Goal: Book appointment/travel/reservation

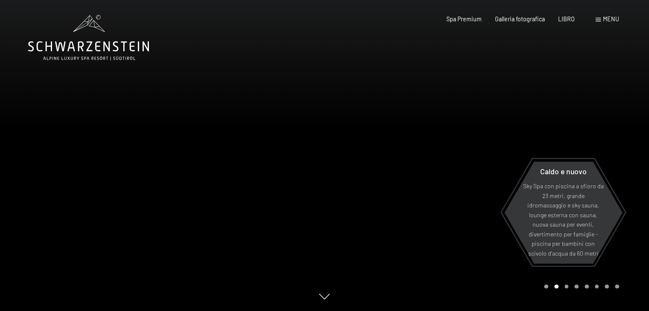
click at [609, 19] on font "menu" at bounding box center [610, 18] width 16 height 7
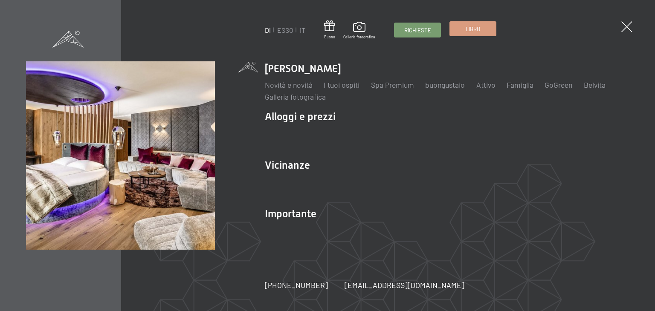
click at [471, 28] on font "Libro" at bounding box center [473, 29] width 14 height 7
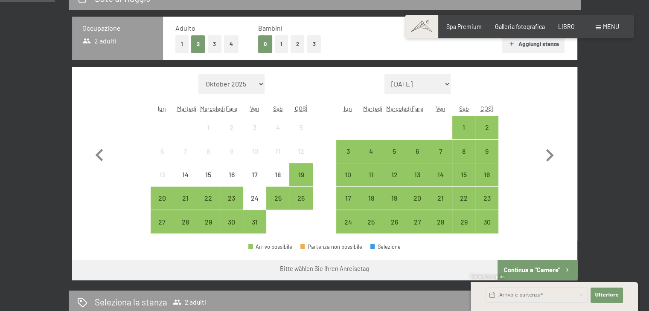
scroll to position [270, 0]
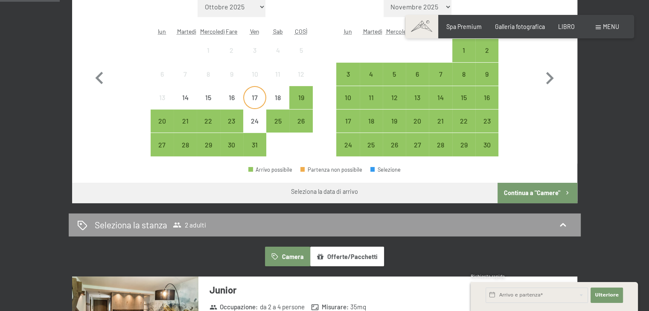
click at [253, 96] on font "17" at bounding box center [255, 97] width 6 height 8
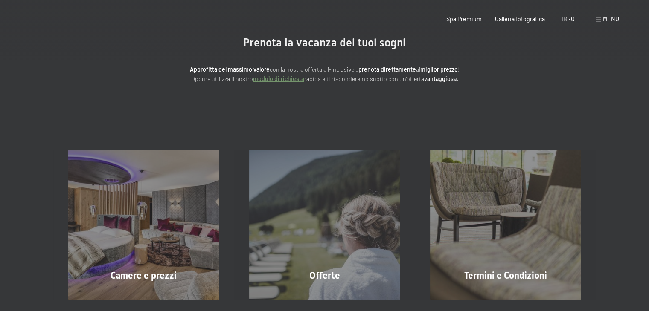
scroll to position [0, 0]
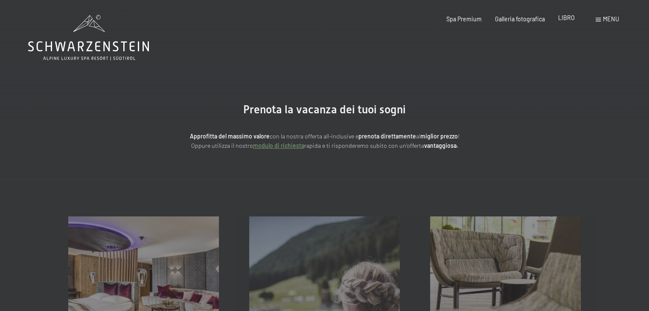
click at [570, 19] on font "LIBRO" at bounding box center [566, 17] width 17 height 7
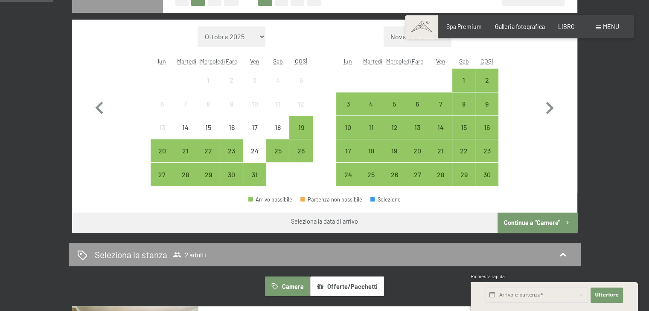
scroll to position [184, 0]
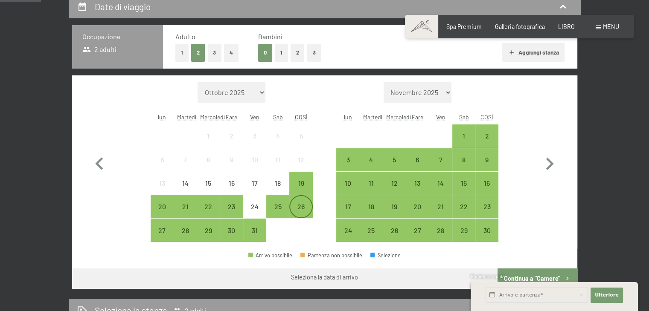
click at [304, 207] on font "26" at bounding box center [300, 207] width 7 height 8
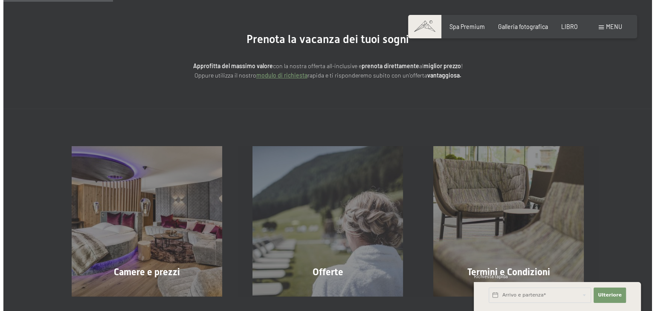
scroll to position [71, 0]
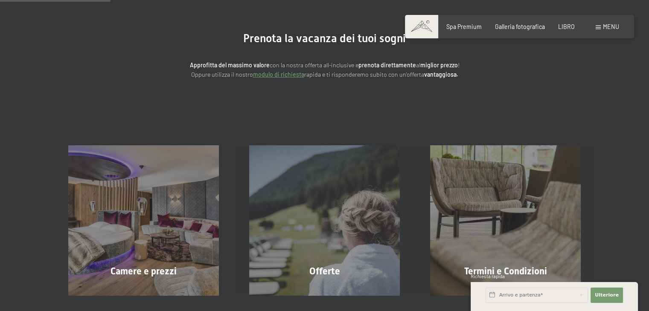
click at [609, 25] on font "menu" at bounding box center [610, 26] width 16 height 7
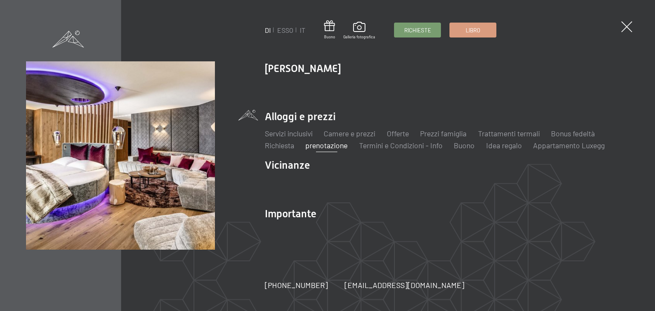
click at [333, 145] on font "prenotazione" at bounding box center [326, 145] width 42 height 9
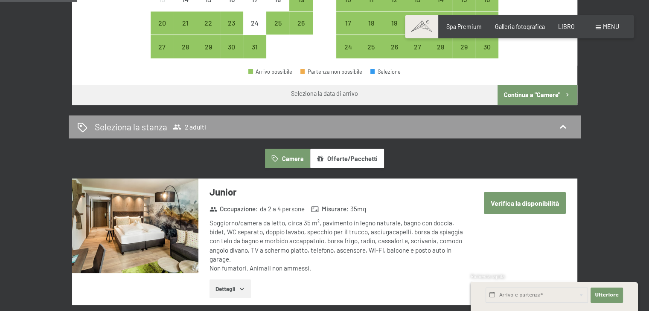
scroll to position [252, 0]
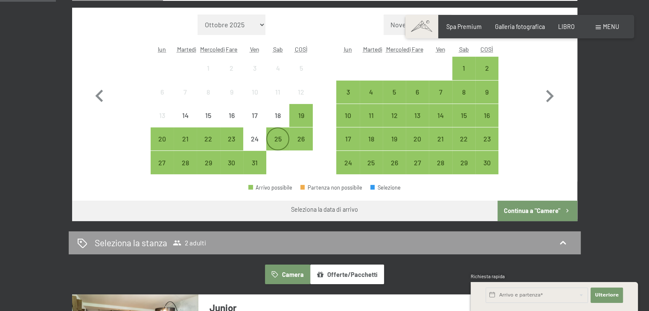
click at [278, 137] on font "25" at bounding box center [277, 139] width 7 height 8
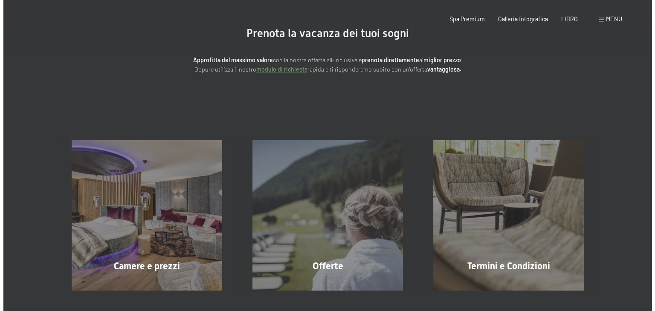
scroll to position [0, 0]
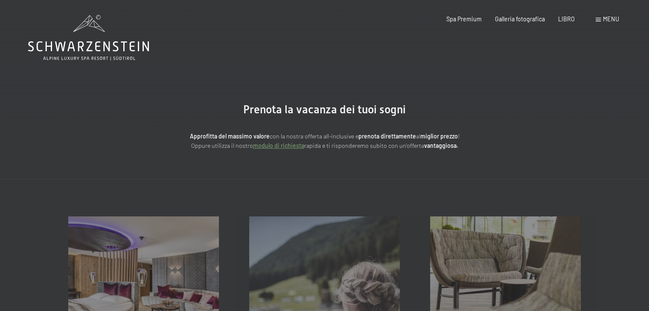
click at [603, 18] on font "menu" at bounding box center [610, 18] width 16 height 7
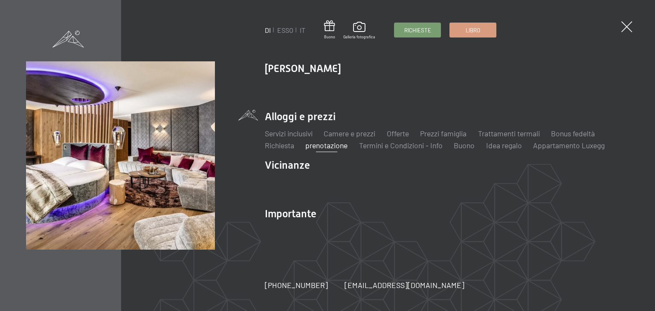
click at [324, 145] on font "prenotazione" at bounding box center [326, 145] width 42 height 9
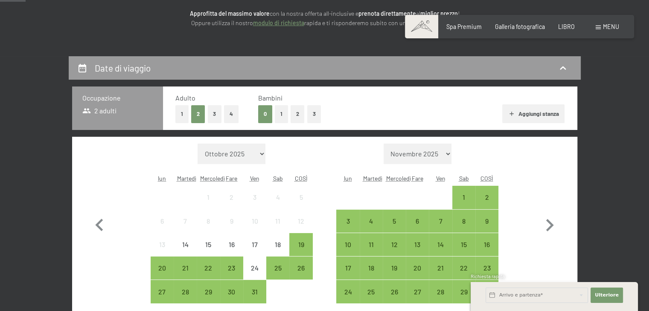
scroll to position [116, 0]
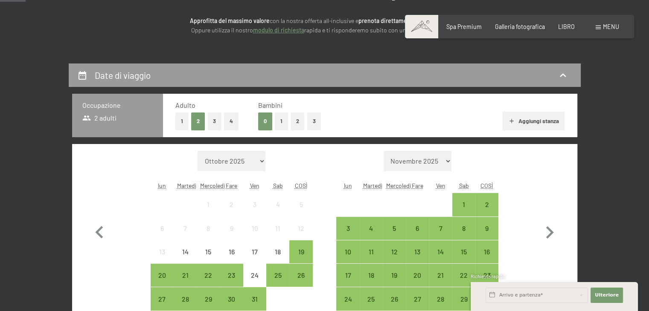
click at [515, 122] on button "Aggiungi stanza" at bounding box center [533, 121] width 62 height 19
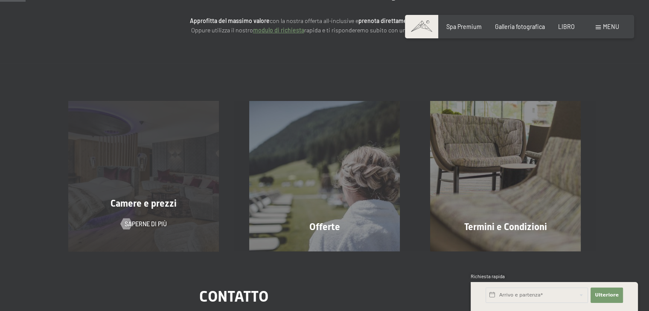
click at [176, 194] on div "Camere e prezzi Saperne di più" at bounding box center [143, 176] width 181 height 151
